Goal: Use online tool/utility

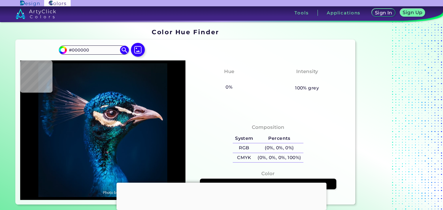
type input "#001121"
type input "#001f3e"
type input "#001F3E"
type input "#f6e8d8"
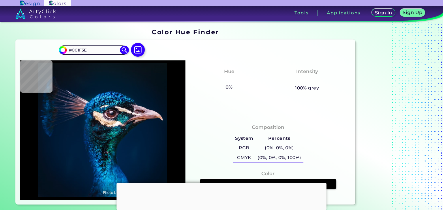
type input "#F6E8D8"
type input "#04162a"
type input "#04162A"
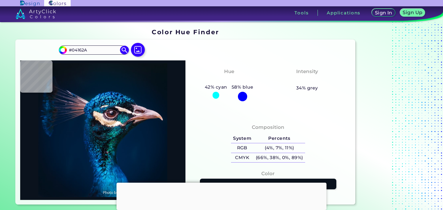
type input "#0a121d"
type input "#0A121D"
type input "#091117"
type input "#0a1117"
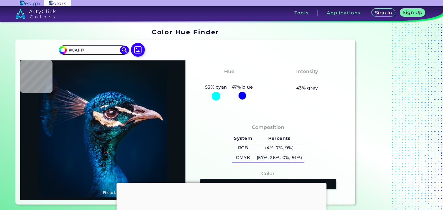
drag, startPoint x: 76, startPoint y: 47, endPoint x: 0, endPoint y: 35, distance: 77.1
click at [0, 35] on section "Color Hue Finder Color Hue Finder #0a1117 #0A1117 Acadia ◉ Acid Green ◉ Aero Bl…" at bounding box center [221, 116] width 443 height 189
paste input "faa91e"
type input "faa91e"
type input "#faa91e"
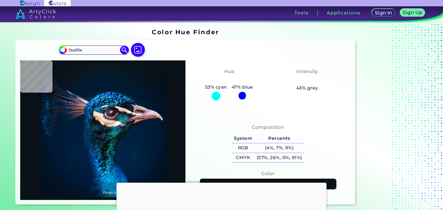
type input "#FAA91E"
